Goal: Check status: Check status

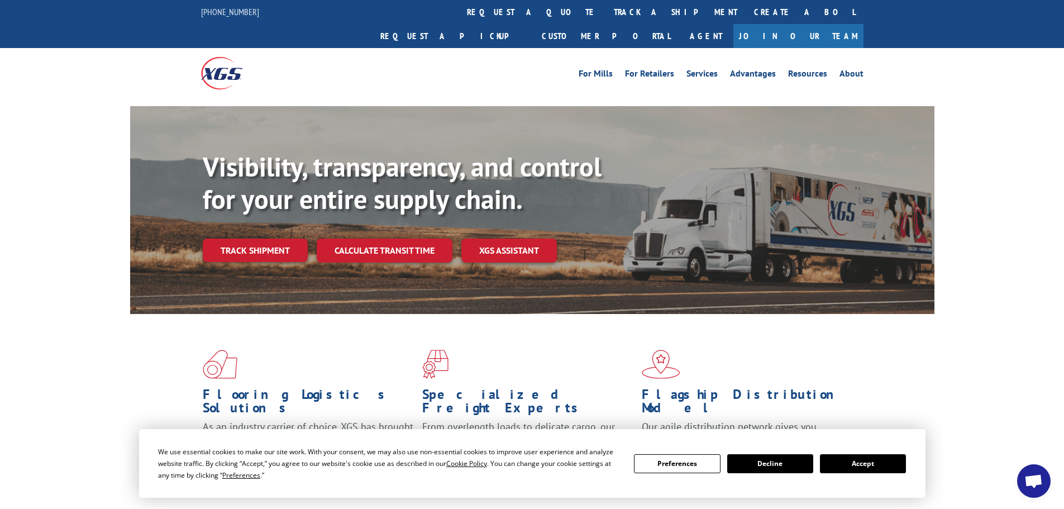
scroll to position [135, 0]
click at [269, 239] on link "Track shipment" at bounding box center [255, 250] width 105 height 23
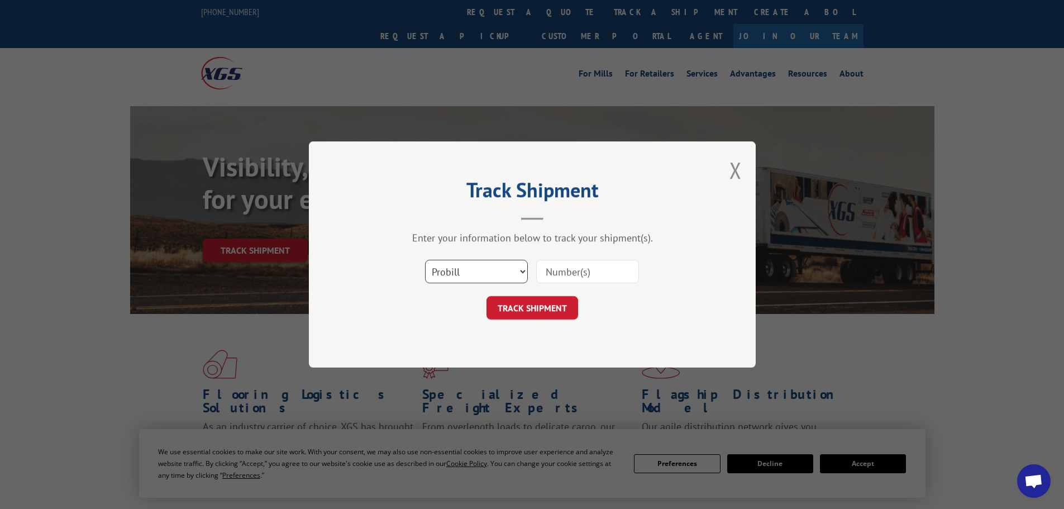
click at [522, 262] on select "Select category... Probill BOL PO" at bounding box center [476, 271] width 103 height 23
select select "bol"
click at [425, 260] on select "Select category... Probill BOL PO" at bounding box center [476, 271] width 103 height 23
click at [561, 270] on input at bounding box center [587, 271] width 103 height 23
paste input "7050255"
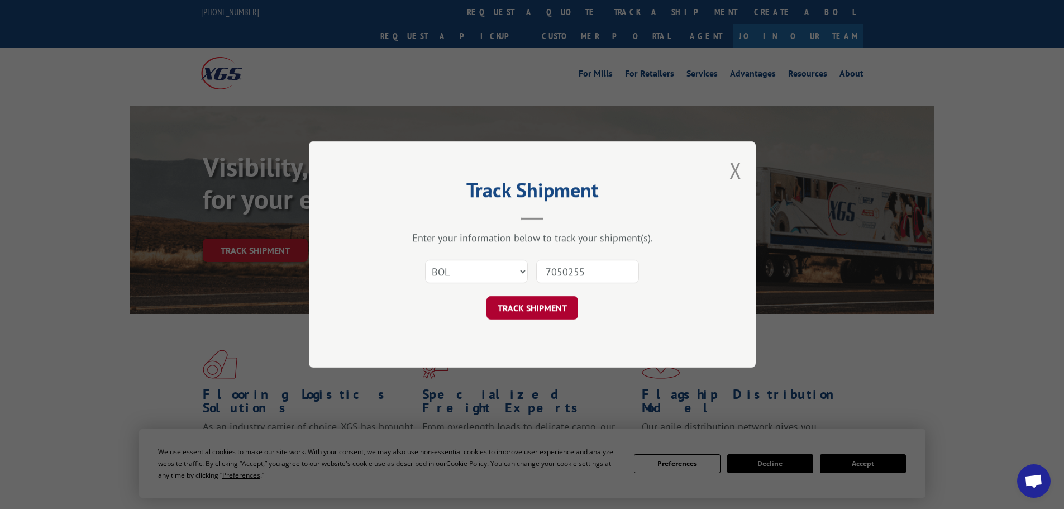
type input "7050255"
click at [549, 312] on button "TRACK SHIPMENT" at bounding box center [533, 307] width 92 height 23
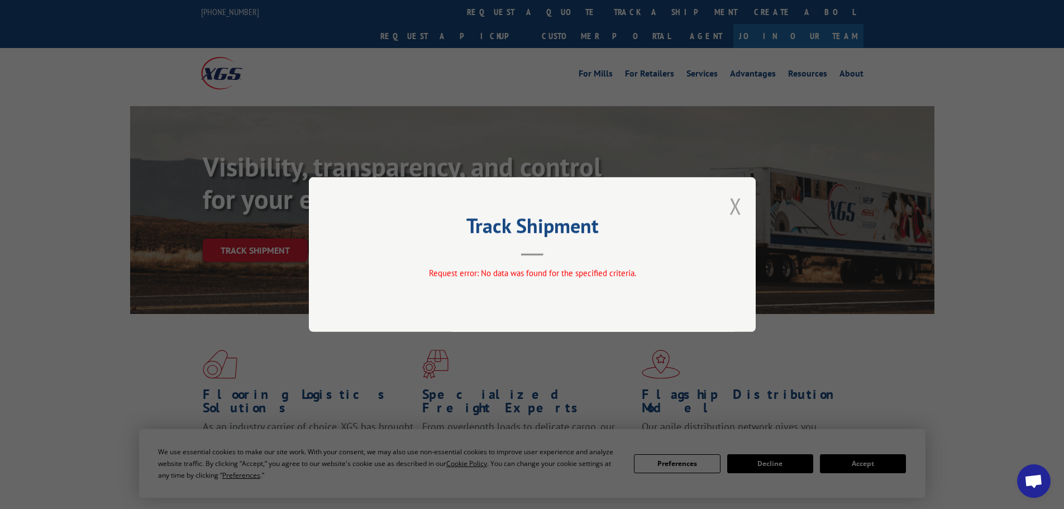
click at [738, 205] on button "Close modal" at bounding box center [736, 206] width 12 height 30
